Goal: Task Accomplishment & Management: Complete application form

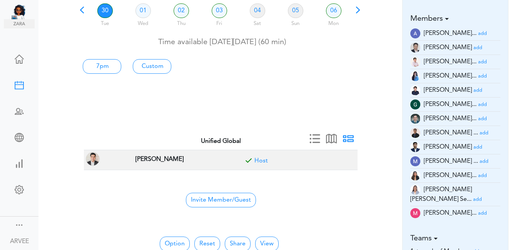
scroll to position [68, 0]
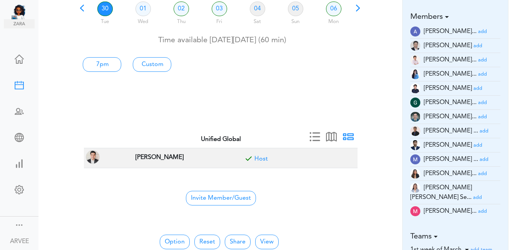
click at [478, 75] on small "add" at bounding box center [482, 74] width 9 height 5
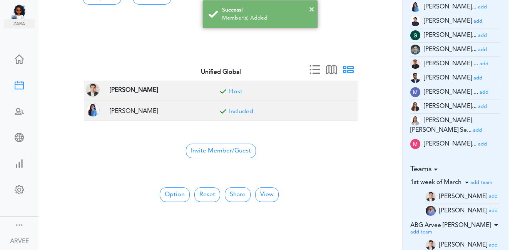
scroll to position [141, 0]
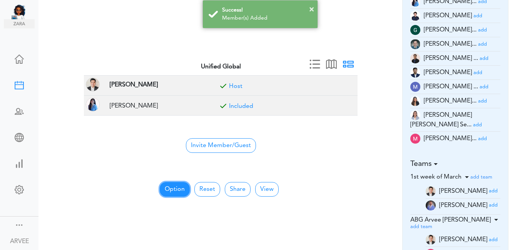
click at [167, 188] on button "Option" at bounding box center [175, 189] width 30 height 15
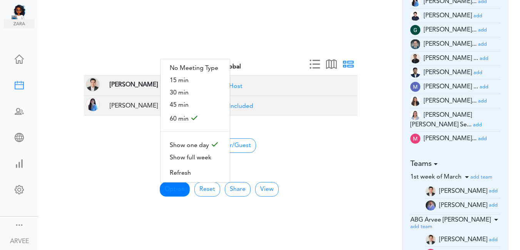
click at [350, 151] on center "Invite Member/Guest" at bounding box center [220, 145] width 264 height 16
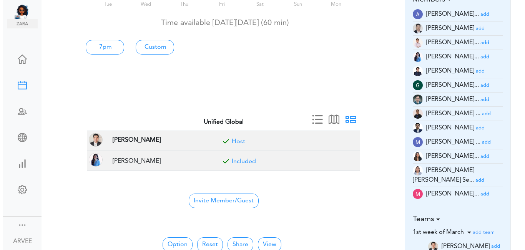
scroll to position [0, 0]
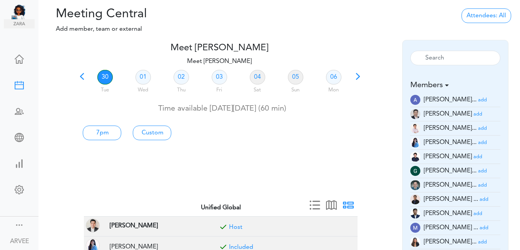
drag, startPoint x: 78, startPoint y: 76, endPoint x: 88, endPoint y: 82, distance: 11.4
click at [79, 76] on span at bounding box center [82, 79] width 11 height 11
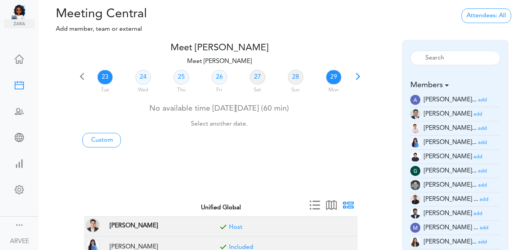
click at [336, 77] on link "29" at bounding box center [333, 77] width 15 height 15
click at [96, 138] on link "Custom" at bounding box center [101, 140] width 38 height 15
type input "Meet [PERSON_NAME]"
type input "[URL][DOMAIN_NAME][SECURITY_DATA]"
type input "[DATE]T12:00"
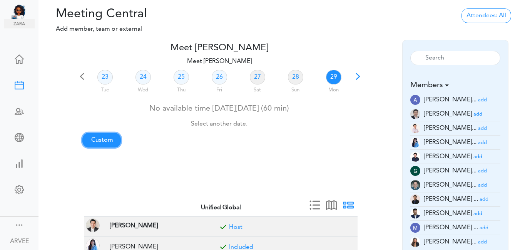
type input "[DATE]T12:30"
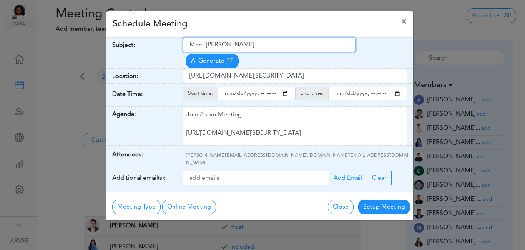
drag, startPoint x: 189, startPoint y: 44, endPoint x: 264, endPoint y: 46, distance: 75.0
click at [264, 46] on input "Meet [PERSON_NAME]" at bounding box center [269, 45] width 173 height 15
paste input "[Client Call] [PERSON_NAME] And [PERSON_NAME] C - Tax Planning"
type input "[Client Call] [PERSON_NAME] And [PERSON_NAME] C - Tax Planning"
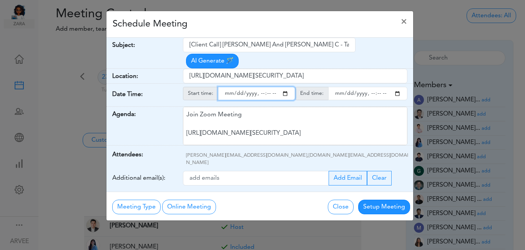
click at [286, 87] on input "starttime" at bounding box center [256, 93] width 77 height 13
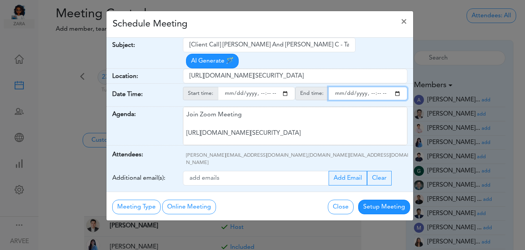
type input "[DATE]T18:00"
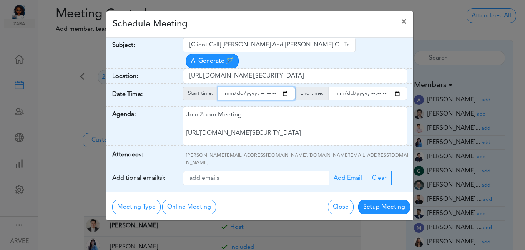
click at [398, 87] on input "endtime" at bounding box center [367, 93] width 79 height 13
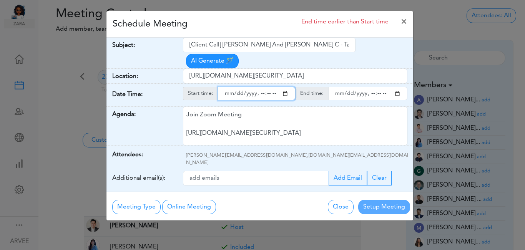
click at [369, 87] on input "endtime" at bounding box center [367, 93] width 79 height 13
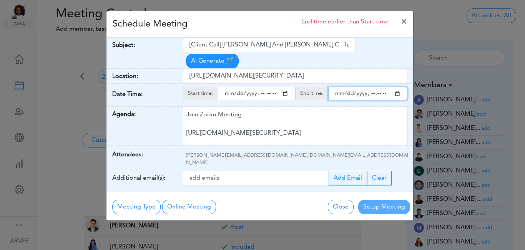
click at [370, 87] on input "endtime" at bounding box center [367, 93] width 79 height 13
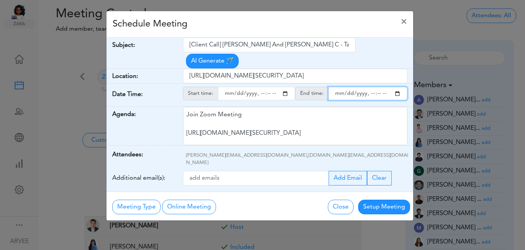
type input "[DATE]T19:00"
click at [287, 27] on div "Schedule Meeting ×" at bounding box center [260, 24] width 307 height 27
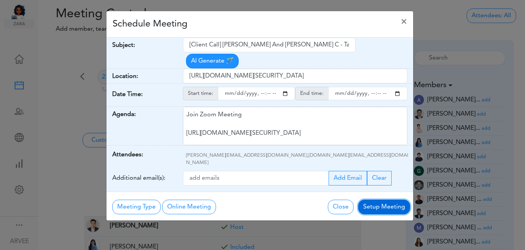
click at [374, 200] on button "Setup Meeting" at bounding box center [384, 207] width 52 height 15
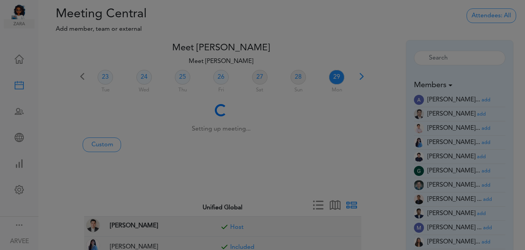
click at [374, 186] on div "Meeting Type No Meeting Type Online Meeting Zoom Meeting Google Meeting Outlook…" at bounding box center [260, 187] width 307 height 29
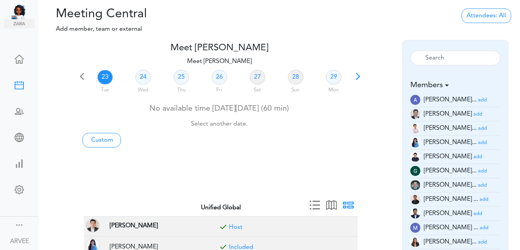
click at [356, 77] on span at bounding box center [357, 79] width 11 height 11
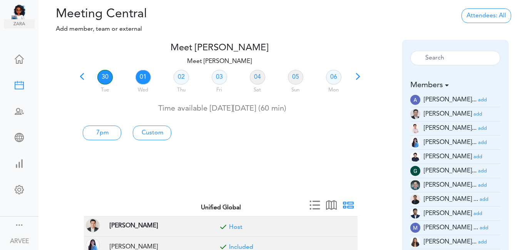
click at [144, 80] on link "01" at bounding box center [142, 77] width 15 height 15
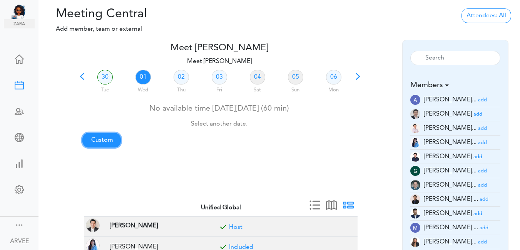
click at [103, 140] on link "Custom" at bounding box center [101, 140] width 38 height 15
type input "Meet [PERSON_NAME]"
type input "[URL][DOMAIN_NAME][SECURITY_DATA]"
type input "[DATE]T12:00"
type input "[DATE]T12:30"
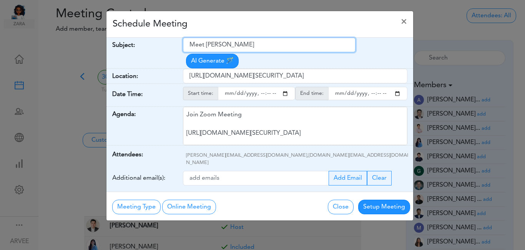
drag, startPoint x: 190, startPoint y: 46, endPoint x: 260, endPoint y: 41, distance: 70.9
click at [260, 41] on input "Meet [PERSON_NAME]" at bounding box center [269, 45] width 173 height 15
paste input "[Client Call] [PERSON_NAME], [PERSON_NAME] & [PERSON_NAME] - 2024 Tax Return"
type input "[Client Call] [PERSON_NAME], [PERSON_NAME] & [PERSON_NAME] - 2024 Tax Return"
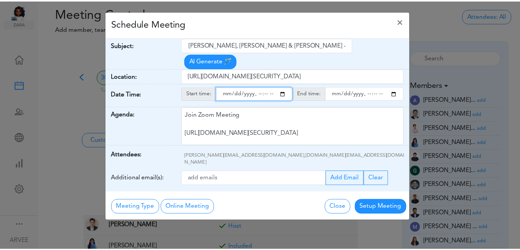
scroll to position [0, 0]
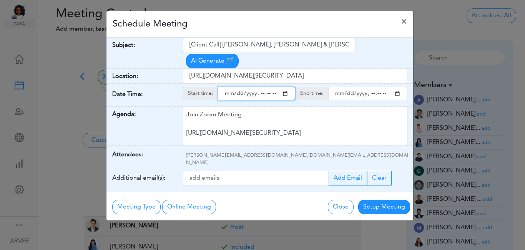
click at [285, 87] on input "starttime" at bounding box center [256, 93] width 77 height 13
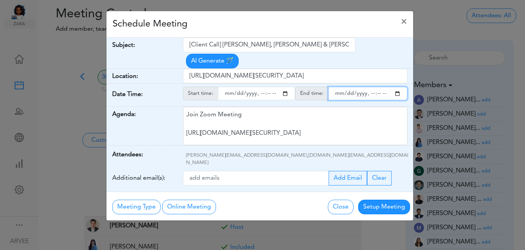
type input "[DATE]T16:00"
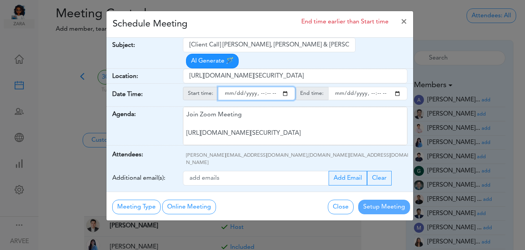
click at [397, 87] on input "endtime" at bounding box center [367, 93] width 79 height 13
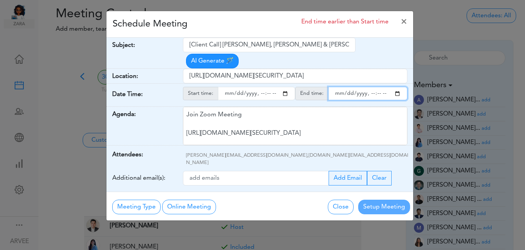
click at [377, 87] on input "endtime" at bounding box center [367, 93] width 79 height 13
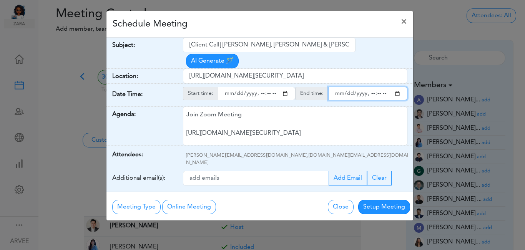
type input "[DATE]T17:00"
click at [316, 21] on div "Schedule Meeting ×" at bounding box center [260, 24] width 307 height 27
click at [315, 22] on div "Schedule Meeting ×" at bounding box center [260, 24] width 307 height 27
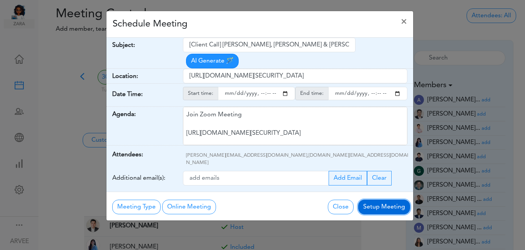
click at [378, 200] on button "Setup Meeting" at bounding box center [384, 207] width 52 height 15
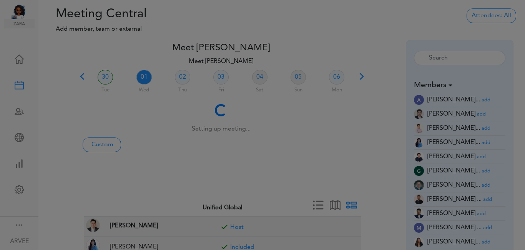
click at [378, 186] on div "Meeting Type No Meeting Type Online Meeting Zoom Meeting Google Meeting Outlook…" at bounding box center [260, 187] width 307 height 29
